Goal: Navigation & Orientation: Find specific page/section

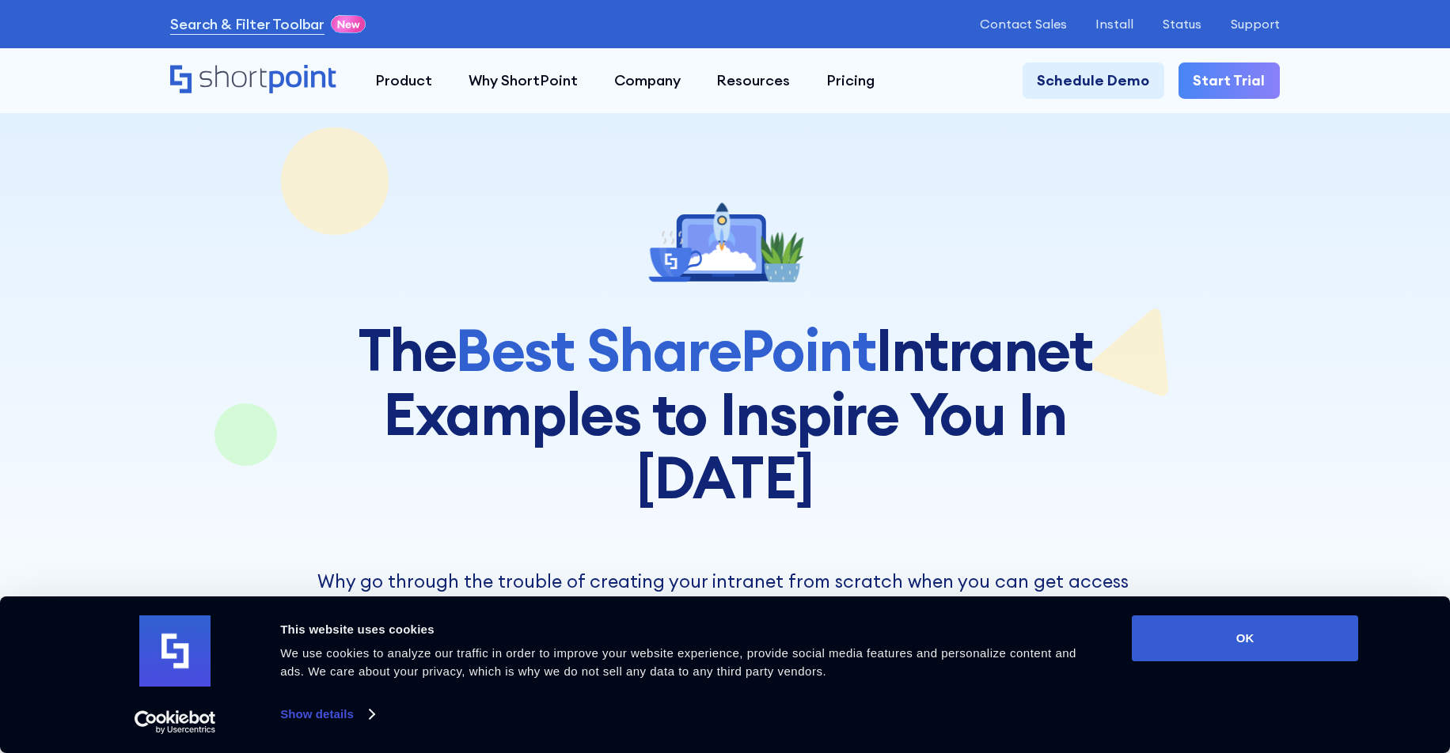
drag, startPoint x: 1260, startPoint y: 639, endPoint x: 1127, endPoint y: 609, distance: 135.5
click at [1258, 639] on button "OK" at bounding box center [1244, 639] width 226 height 46
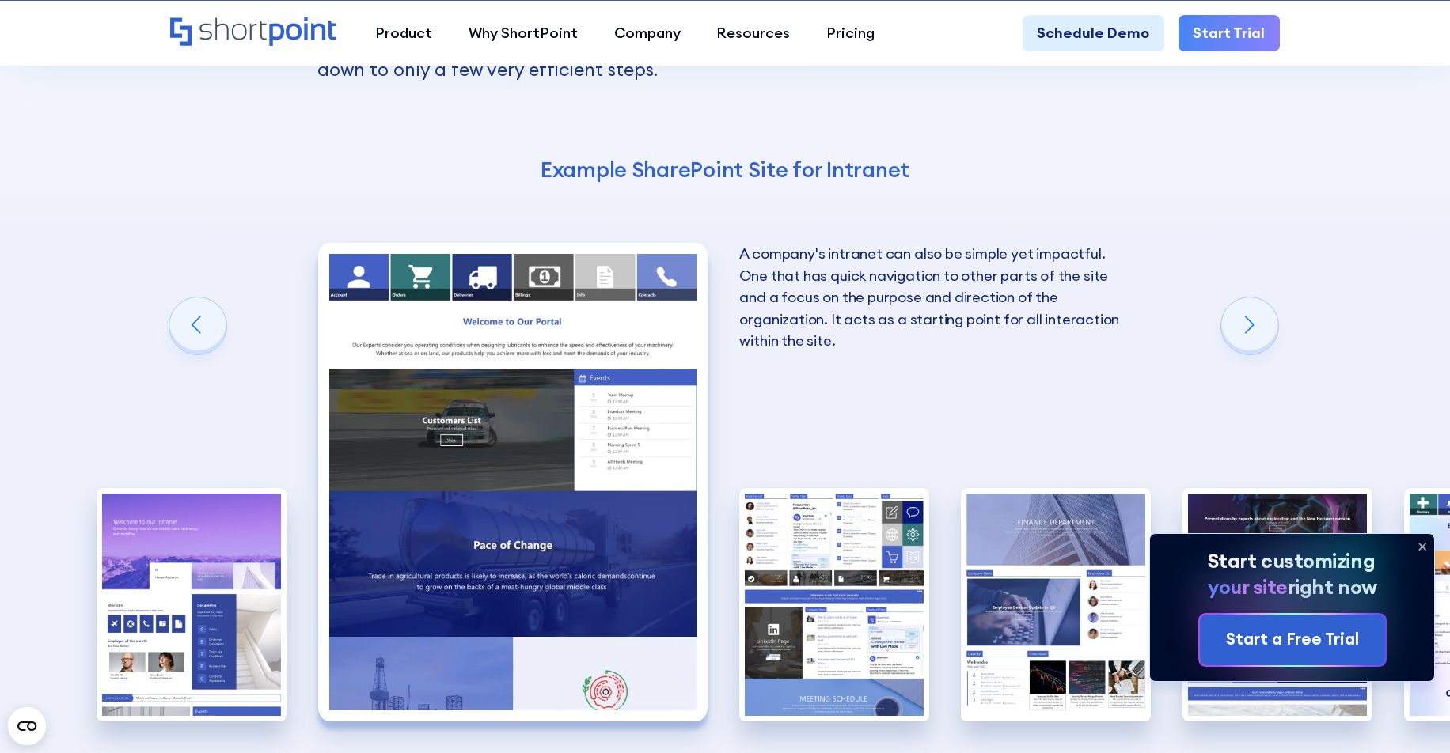
scroll to position [2564, 0]
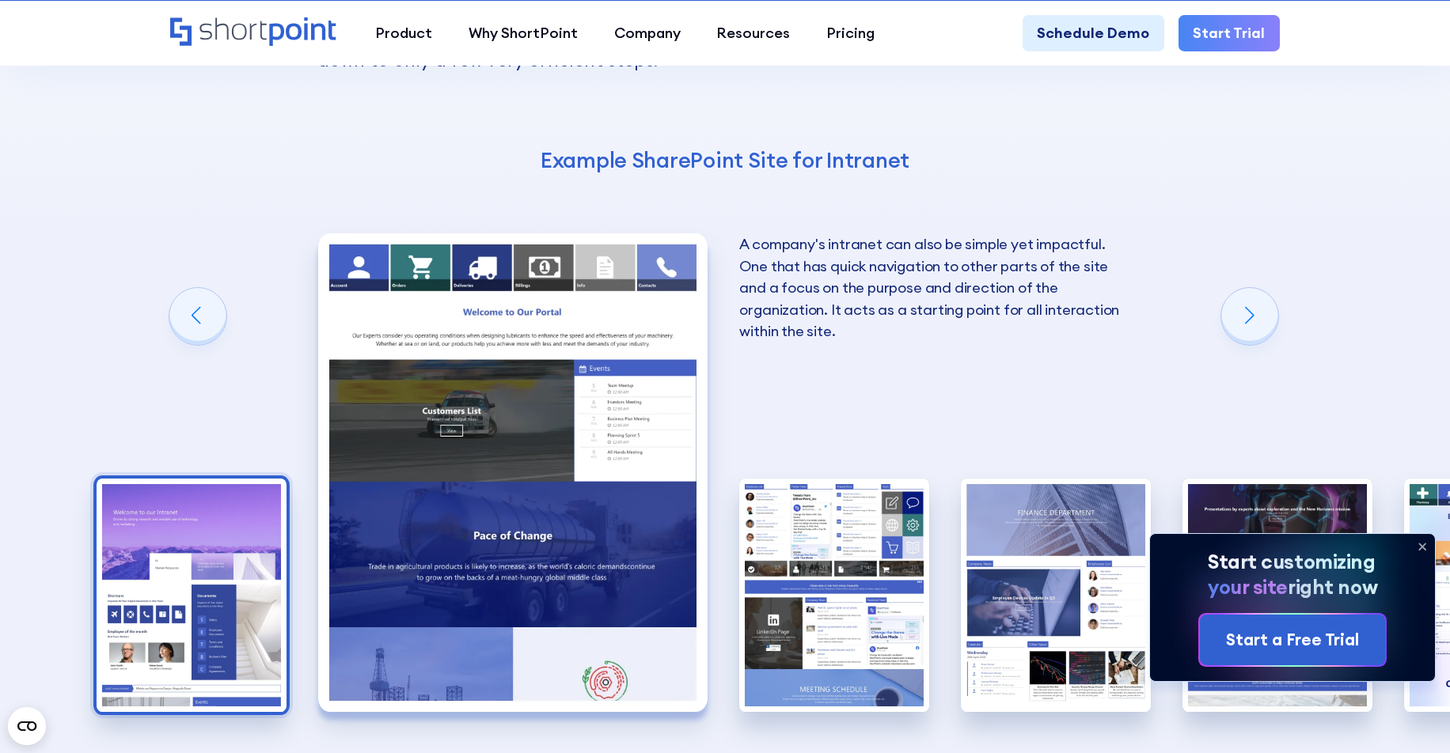
click at [217, 479] on img "1 / 10" at bounding box center [192, 595] width 190 height 233
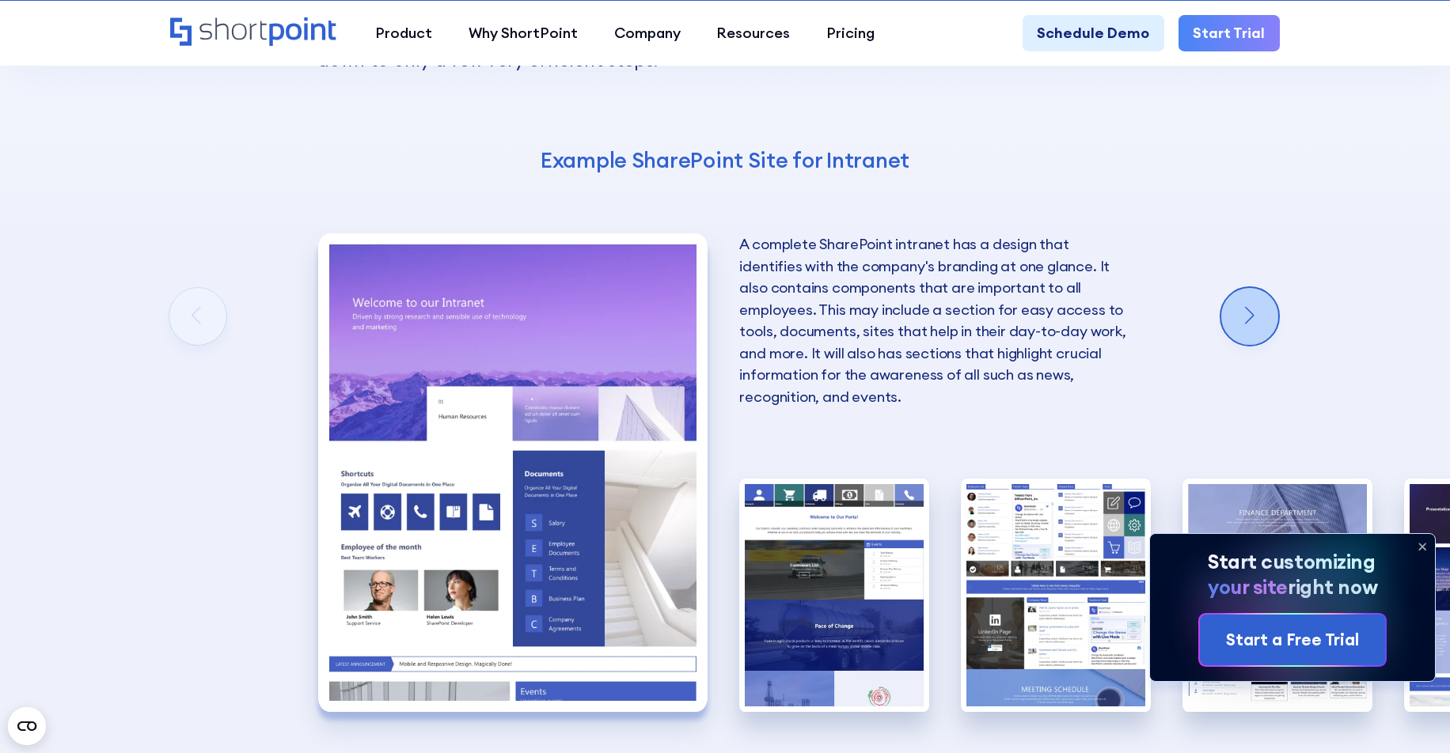
click at [1244, 288] on div "Next slide" at bounding box center [1249, 316] width 57 height 57
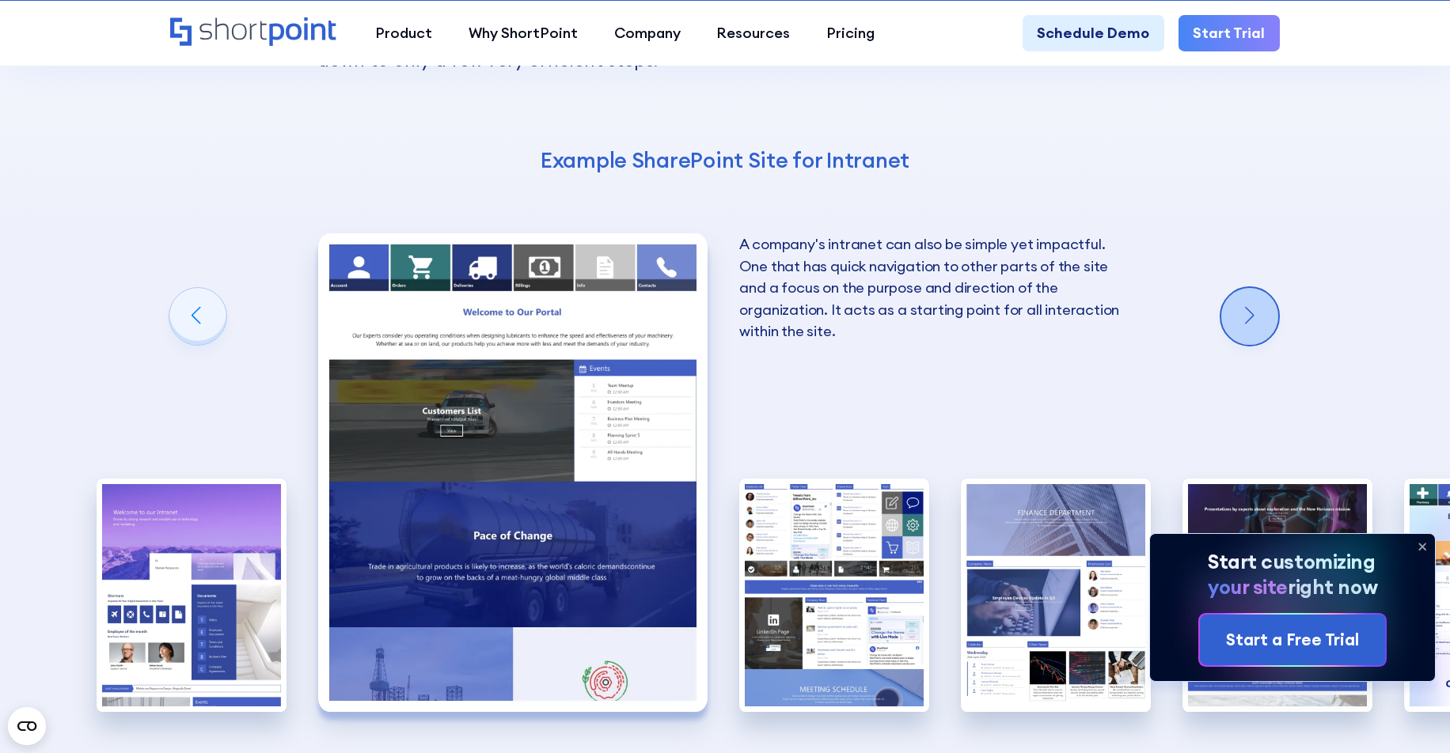
click at [1244, 288] on div "Next slide" at bounding box center [1249, 316] width 57 height 57
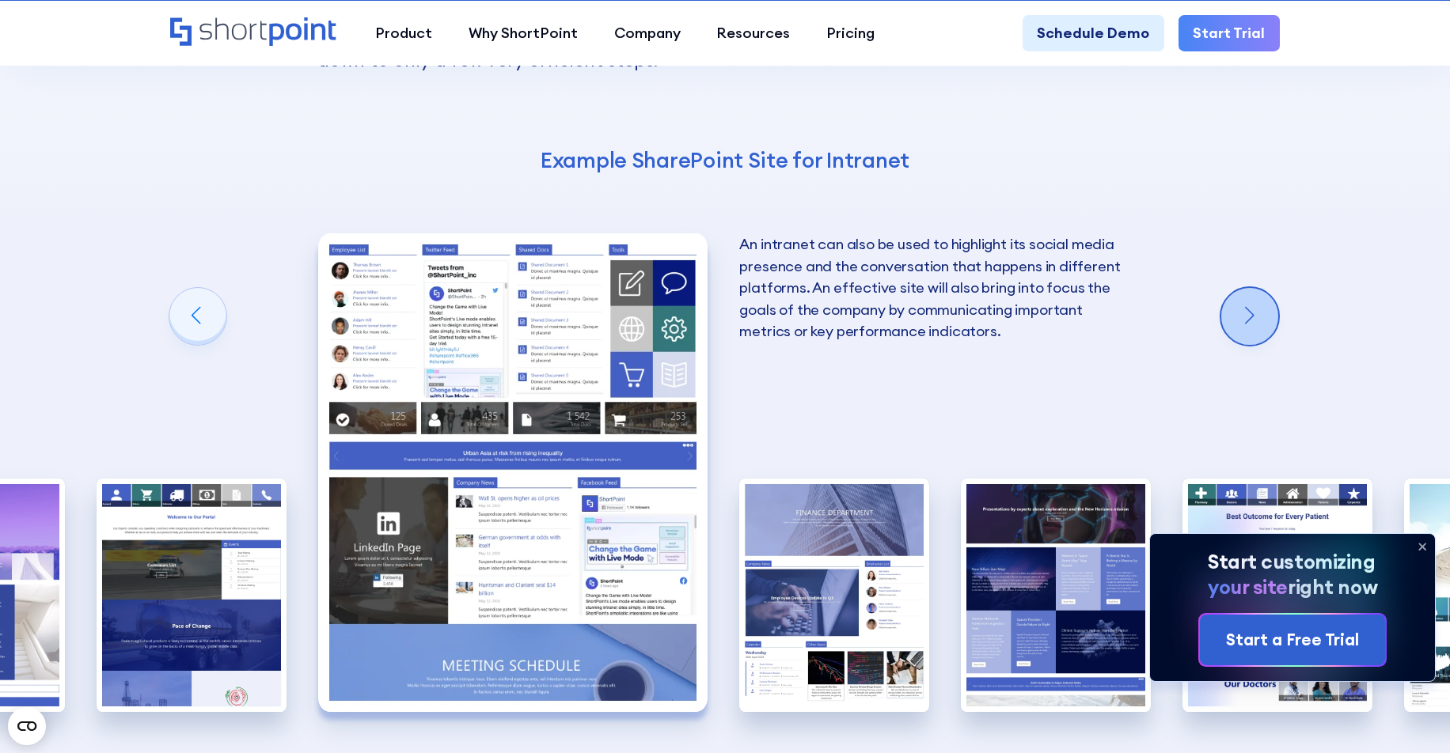
click at [1244, 288] on div "Next slide" at bounding box center [1249, 316] width 57 height 57
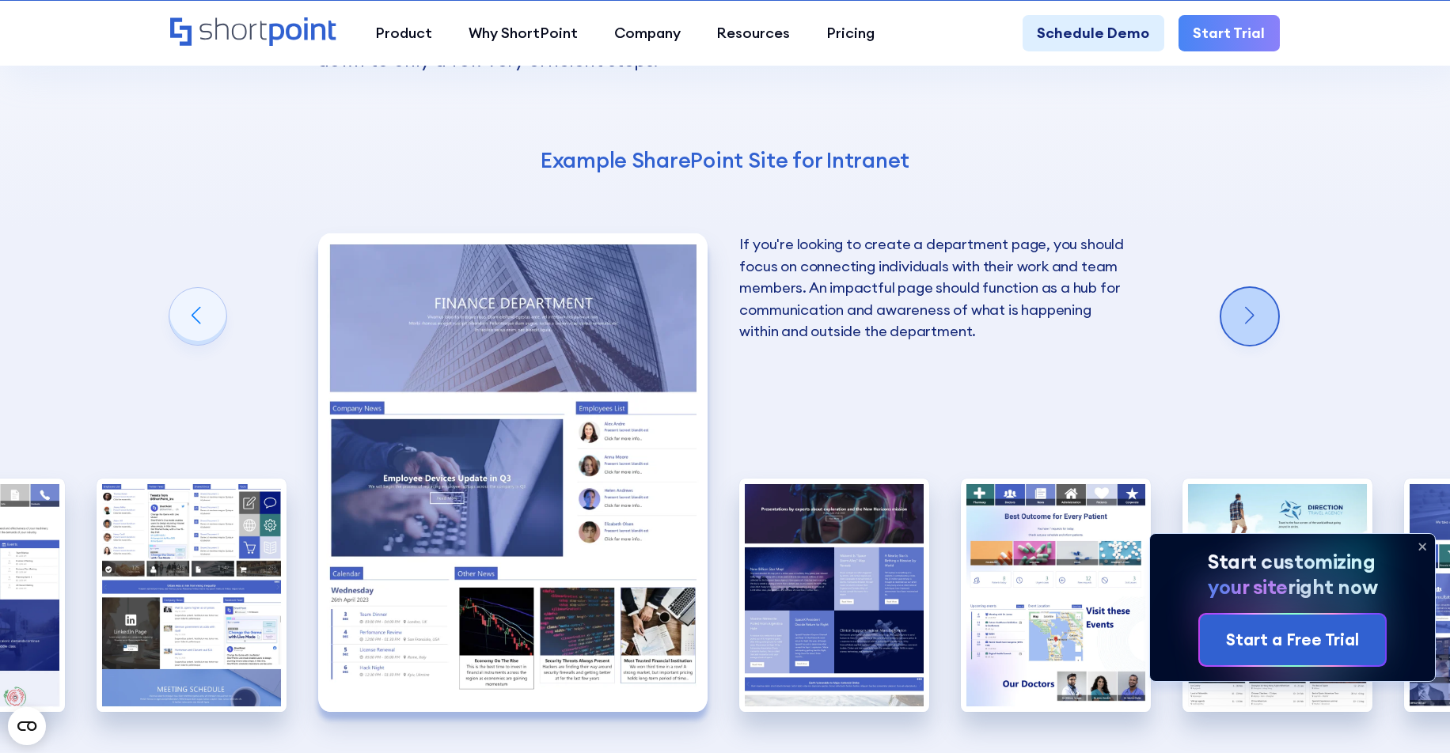
click at [1244, 288] on div "Next slide" at bounding box center [1249, 316] width 57 height 57
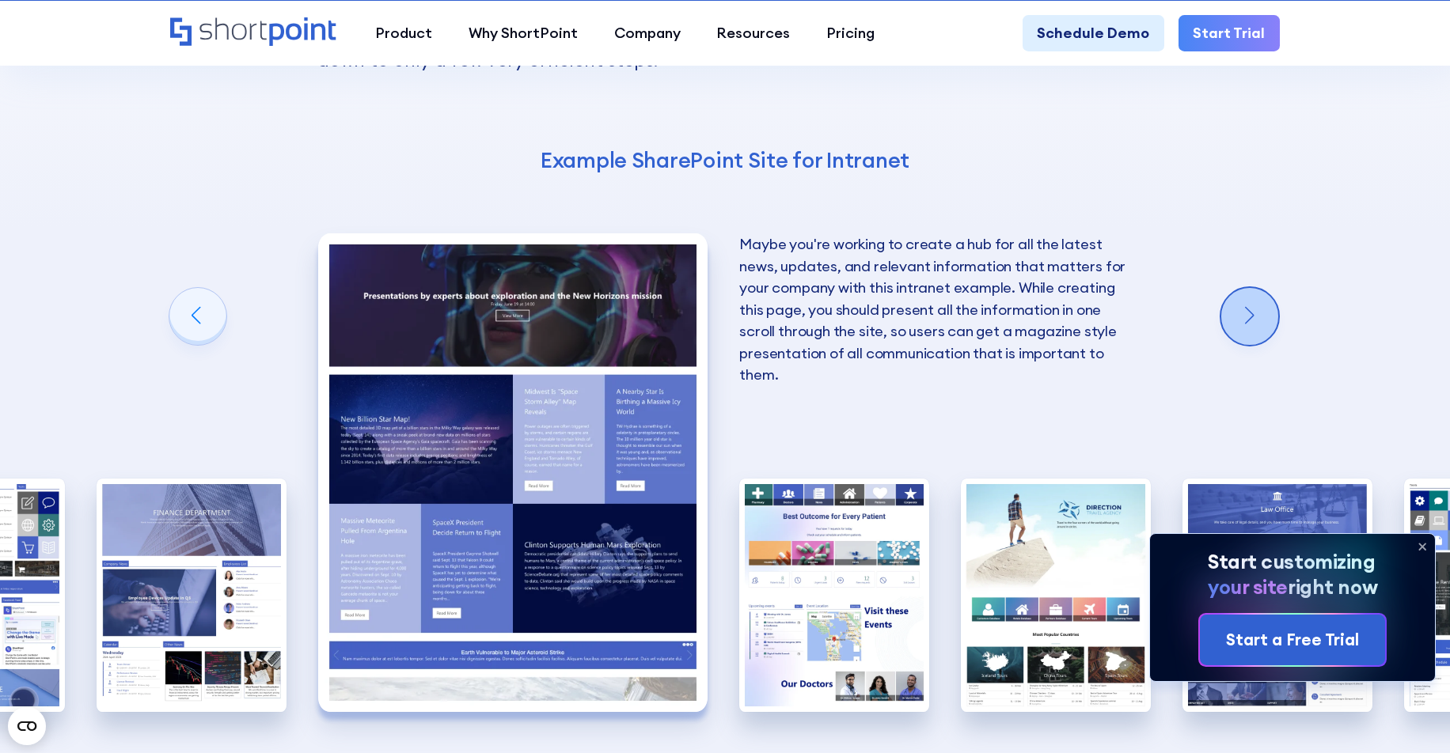
click at [1244, 288] on div "Next slide" at bounding box center [1249, 316] width 57 height 57
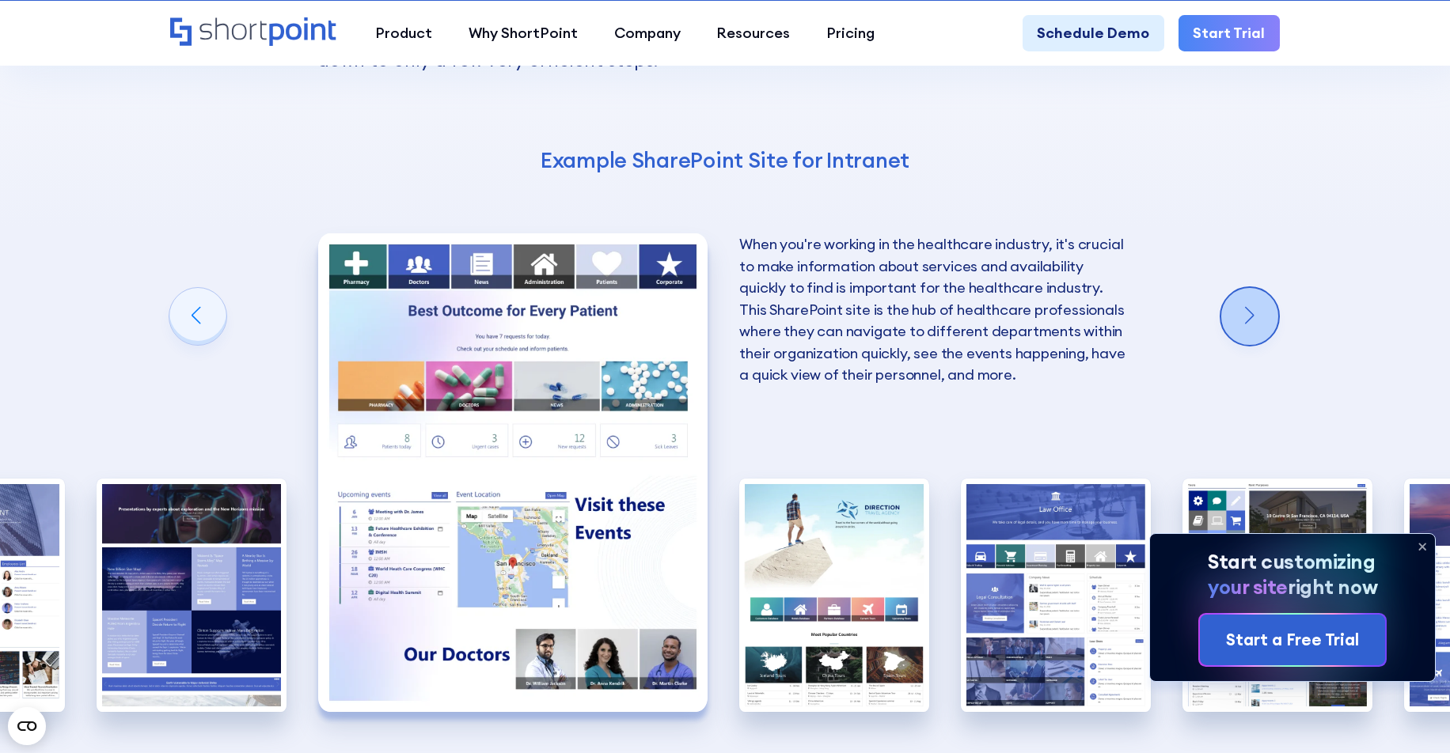
click at [1244, 288] on div "Next slide" at bounding box center [1249, 316] width 57 height 57
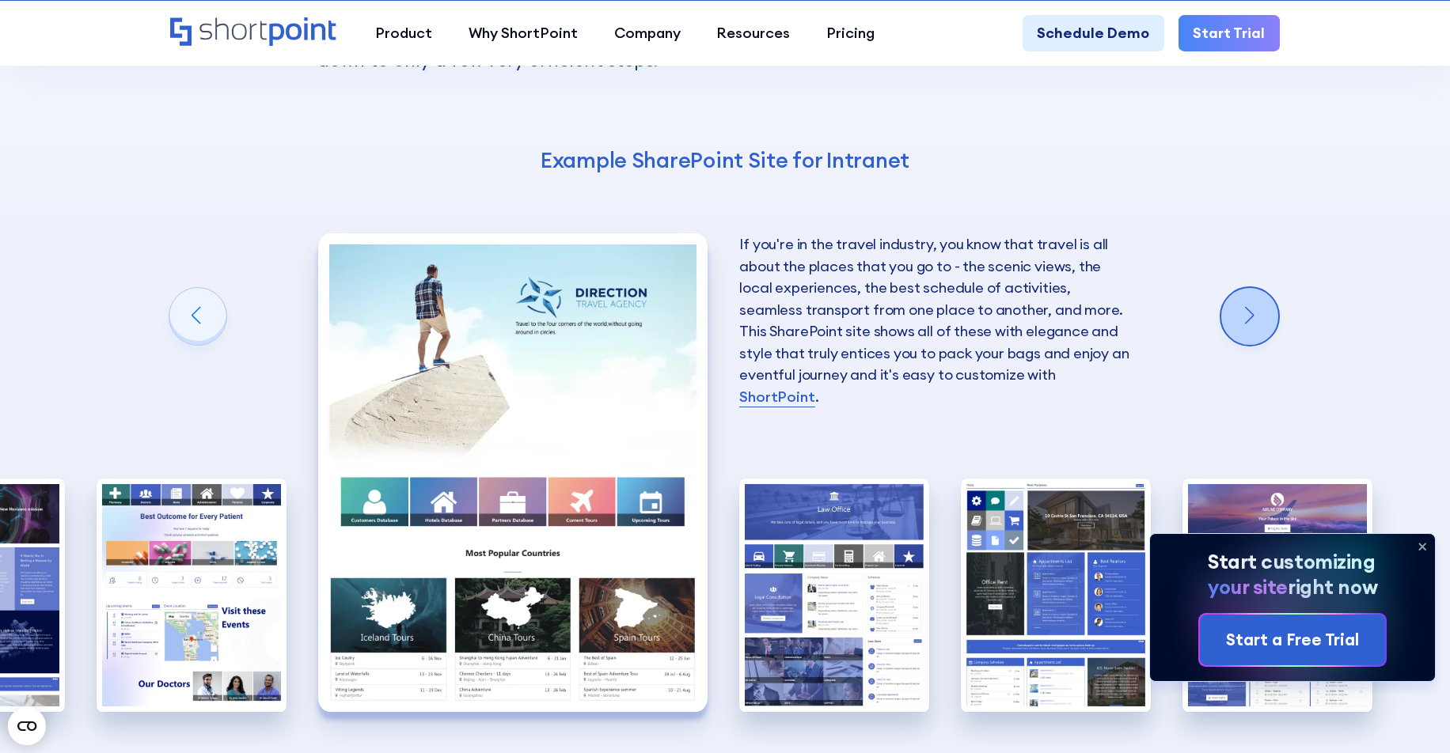
click at [1244, 288] on div "Next slide" at bounding box center [1249, 316] width 57 height 57
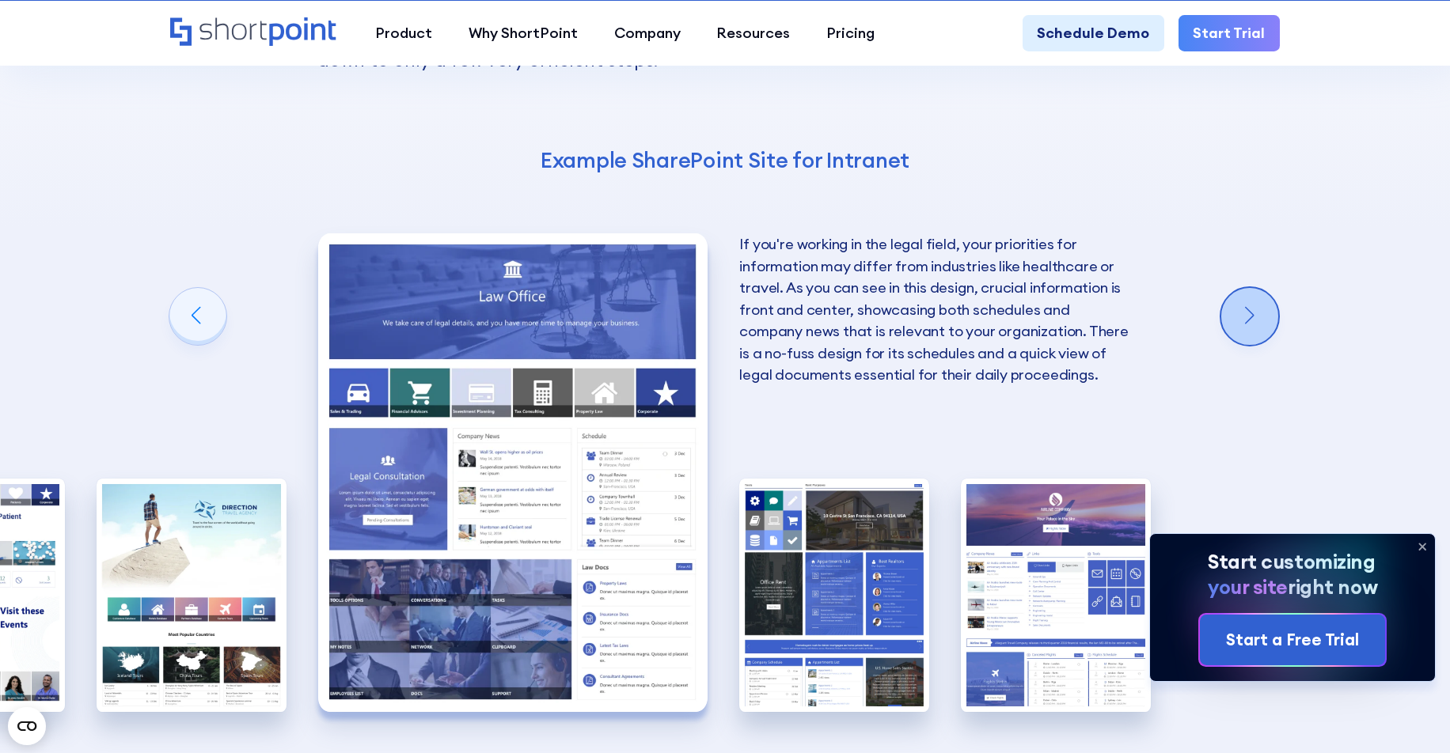
click at [1244, 288] on div "Next slide" at bounding box center [1249, 316] width 57 height 57
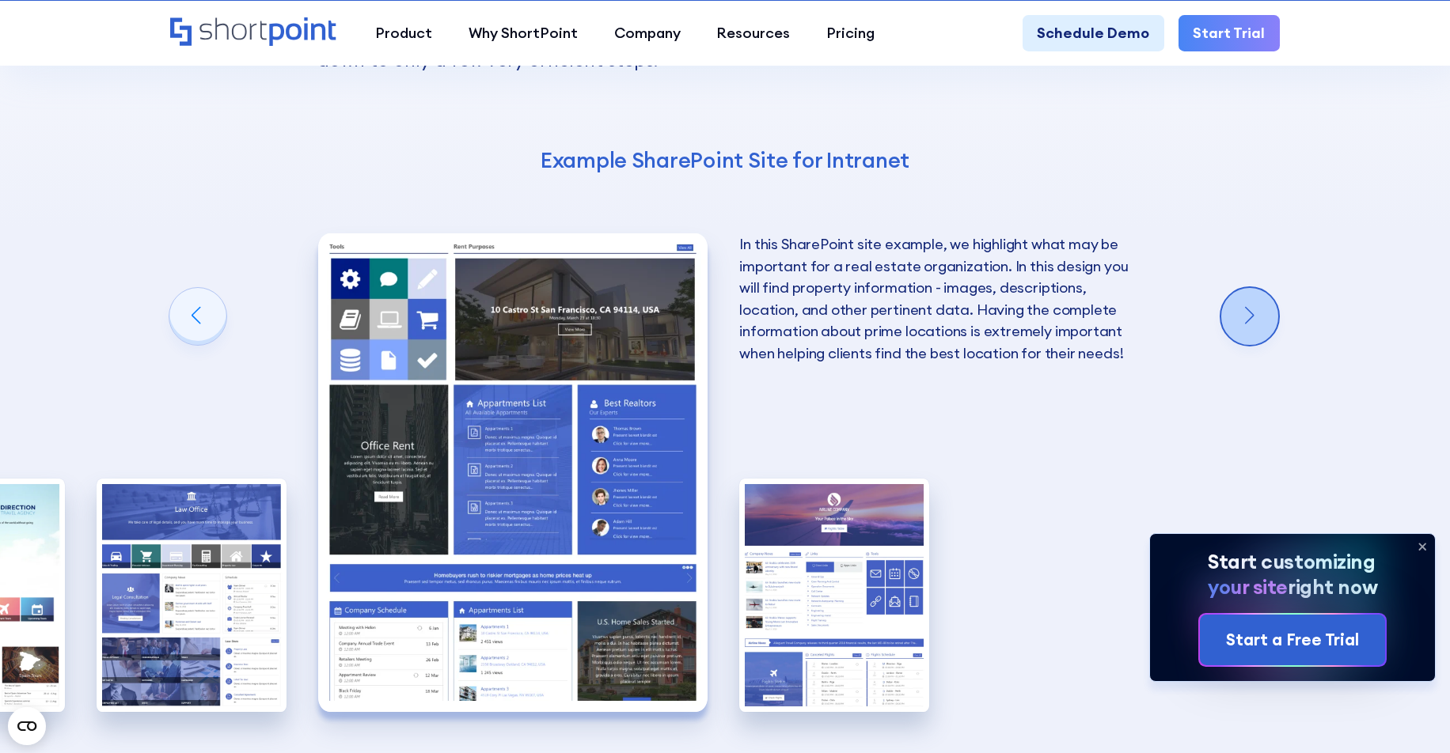
click at [1244, 288] on div "Next slide" at bounding box center [1249, 316] width 57 height 57
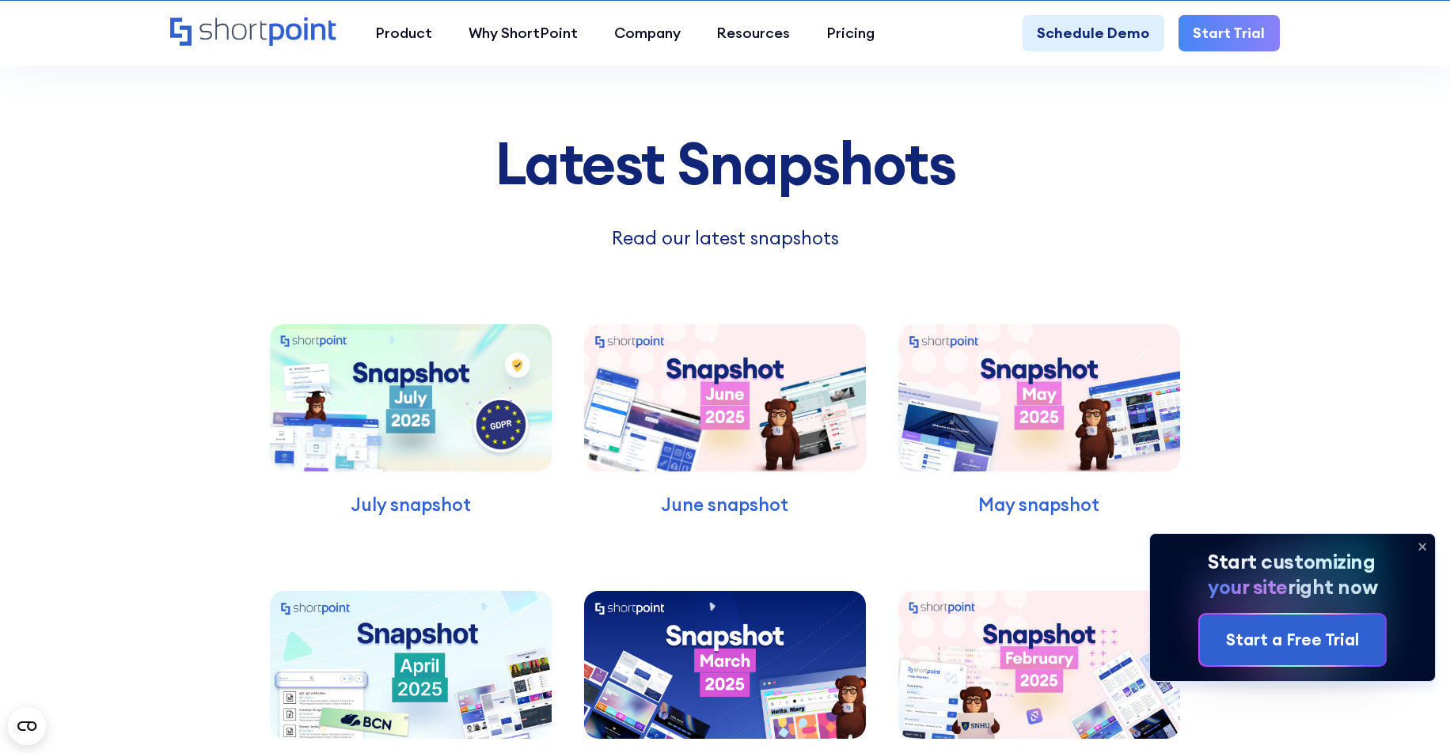
scroll to position [4179, 0]
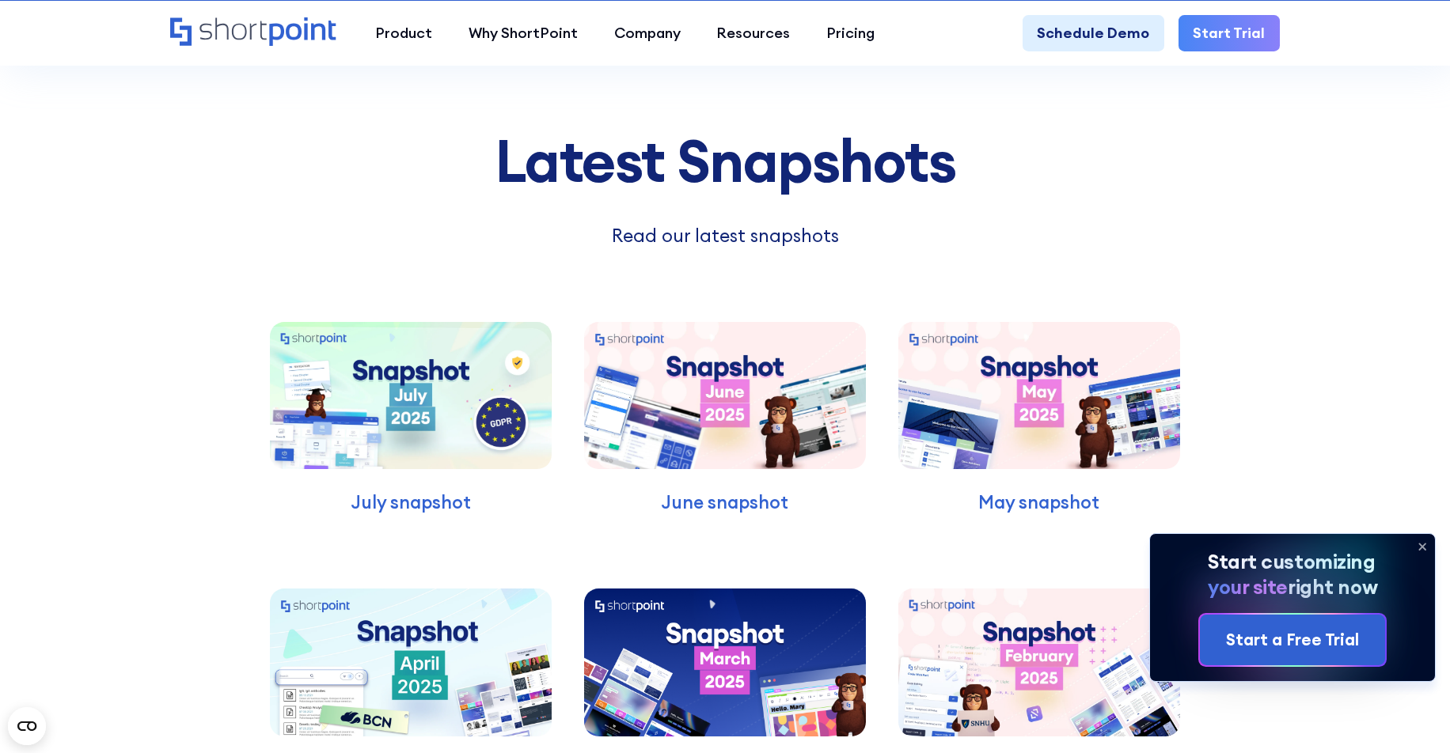
click at [1423, 550] on icon at bounding box center [1422, 547] width 6 height 6
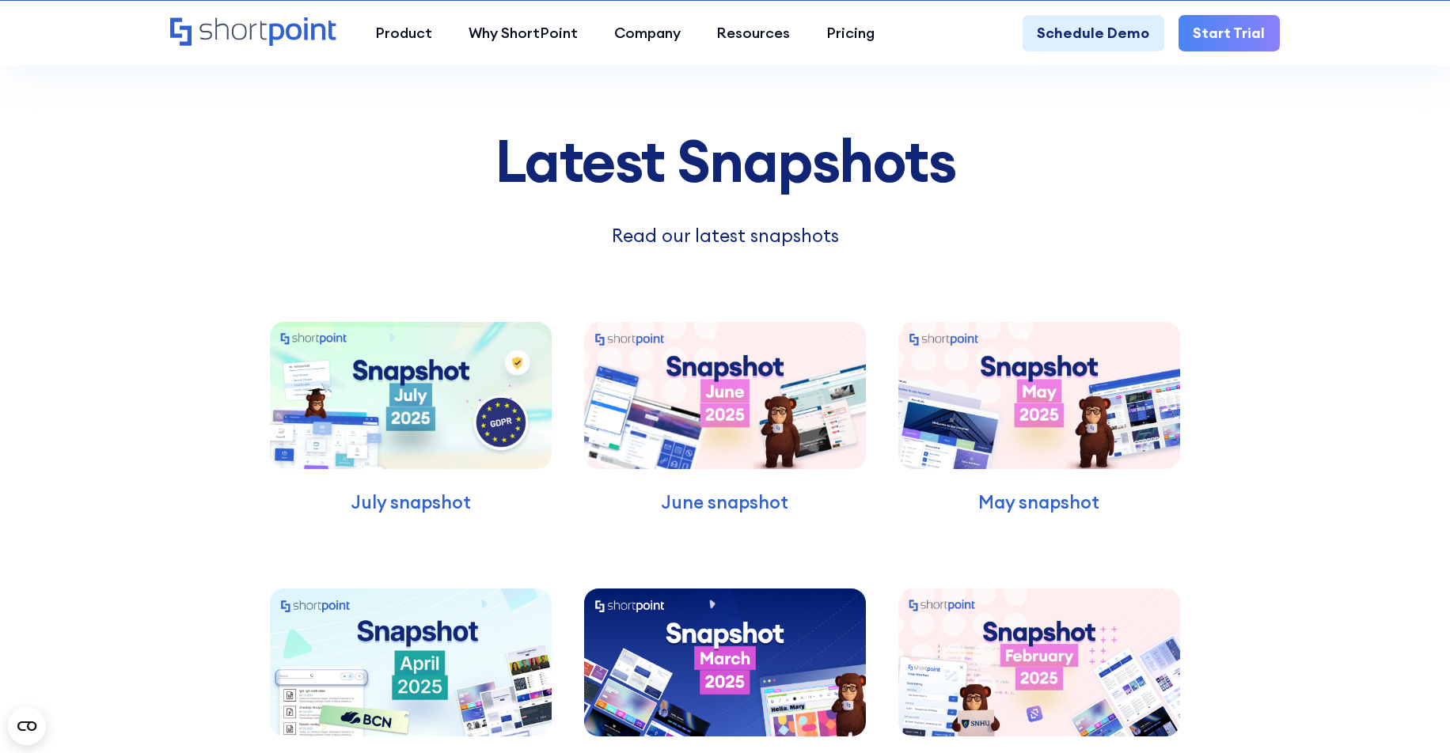
click at [442, 322] on img at bounding box center [411, 395] width 282 height 147
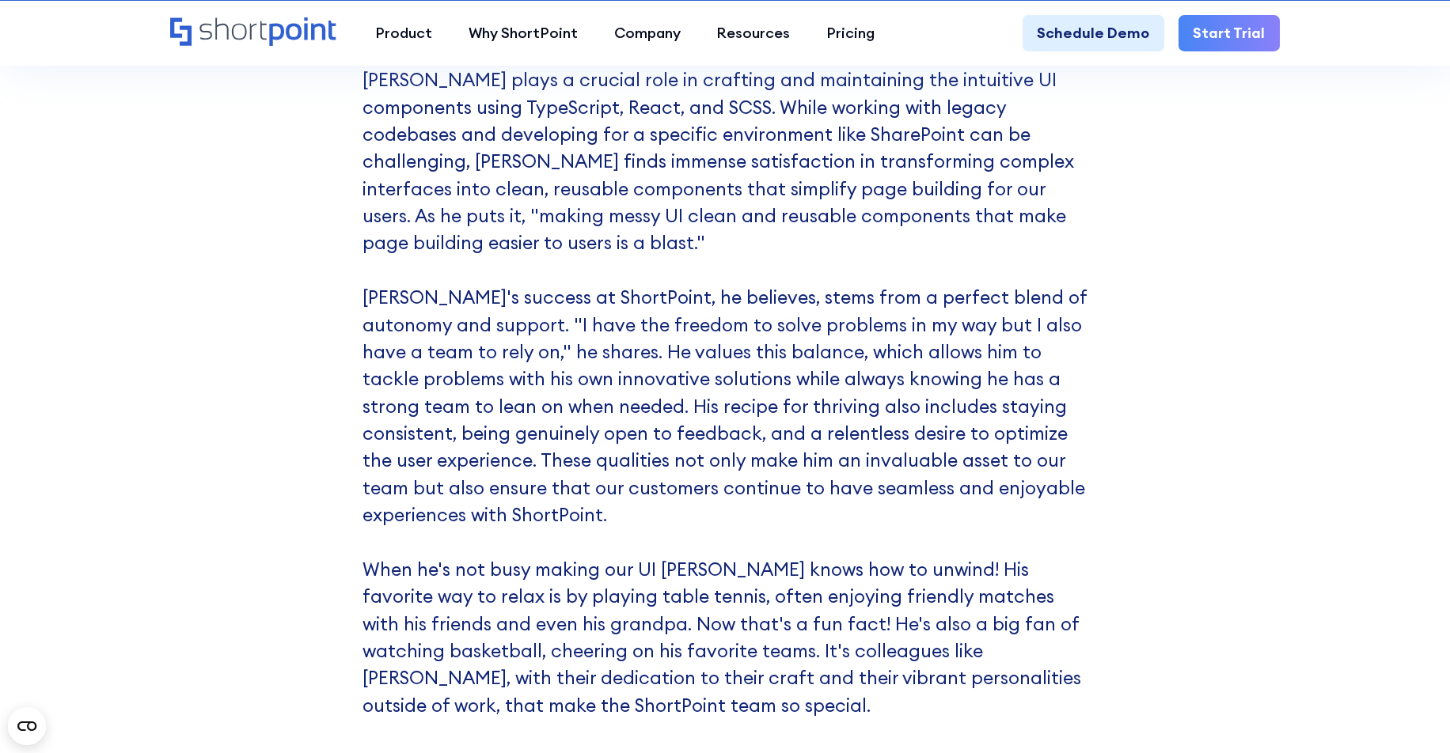
scroll to position [8612, 0]
